Goal: Transaction & Acquisition: Download file/media

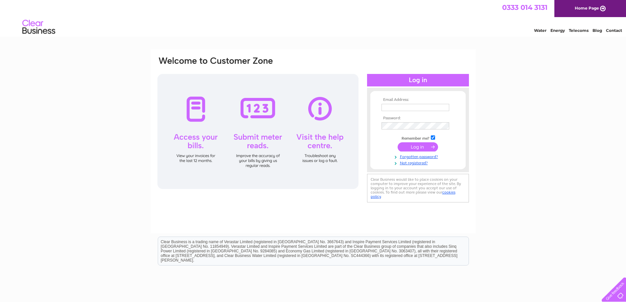
type input "katie@outtolunch-online.co.uk"
click at [419, 149] on input "submit" at bounding box center [418, 146] width 40 height 9
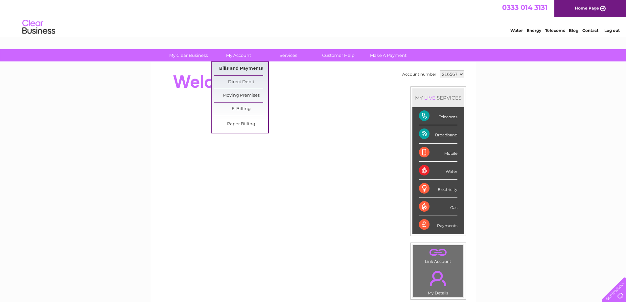
click at [235, 65] on link "Bills and Payments" at bounding box center [241, 68] width 54 height 13
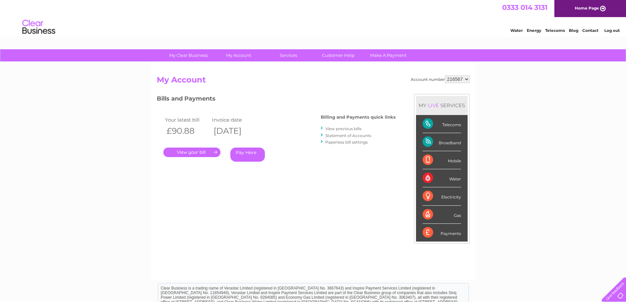
click at [332, 128] on link "View previous bills" at bounding box center [343, 128] width 36 height 5
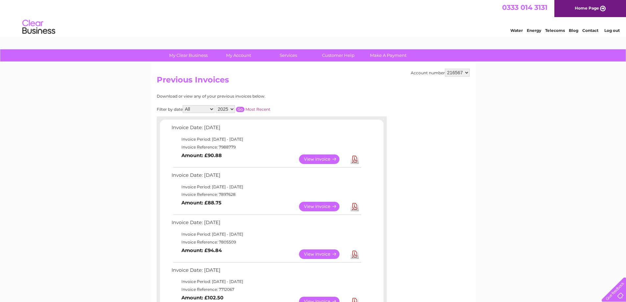
click at [355, 209] on link "Download" at bounding box center [355, 207] width 8 height 10
